Goal: Task Accomplishment & Management: Manage account settings

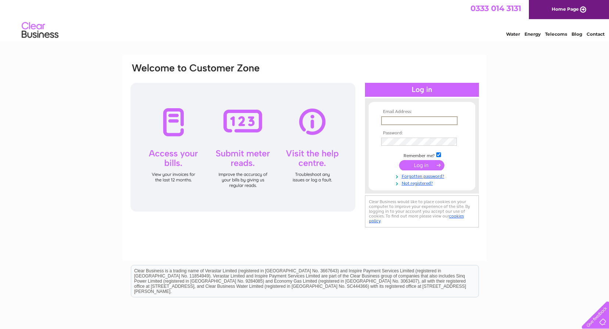
click at [416, 122] on input "text" at bounding box center [419, 120] width 76 height 9
type input "[EMAIL_ADDRESS][DOMAIN_NAME]"
click at [411, 162] on input "submit" at bounding box center [421, 164] width 45 height 10
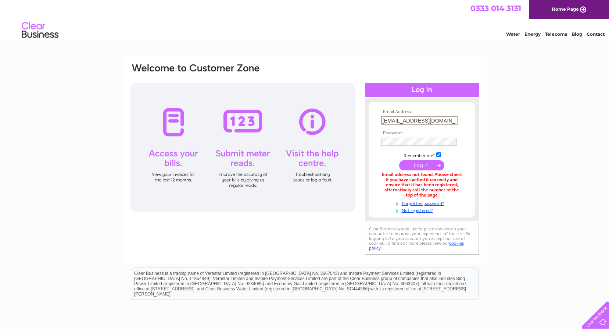
click at [428, 116] on input "[EMAIL_ADDRESS][DOMAIN_NAME]" at bounding box center [419, 120] width 76 height 9
click at [449, 119] on input "[EMAIL_ADDRESS][DOMAIN_NAME]" at bounding box center [419, 120] width 76 height 9
drag, startPoint x: 449, startPoint y: 119, endPoint x: 373, endPoint y: 124, distance: 75.5
click at [373, 124] on form "Email Address: cdrfabrications@gmail.com Password:" at bounding box center [422, 161] width 107 height 104
click at [284, 280] on div "Clear Business is a trading name of Verastar Limited (registered in [GEOGRAPHIC…" at bounding box center [304, 284] width 347 height 32
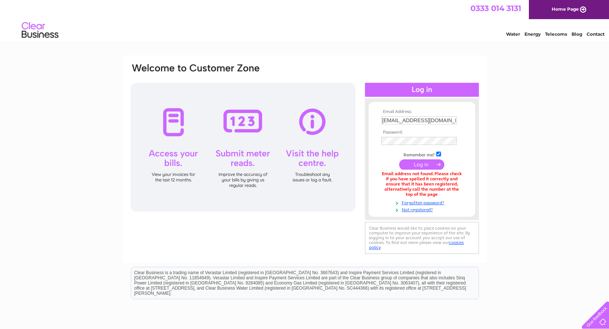
click at [571, 37] on div "Email Address: cdrfabrications@gmail.com Password:" at bounding box center [576, 32] width 11 height 7
